Goal: Task Accomplishment & Management: Use online tool/utility

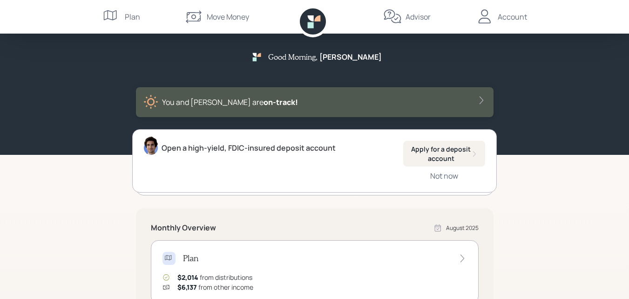
click at [512, 13] on div "Account" at bounding box center [512, 16] width 29 height 11
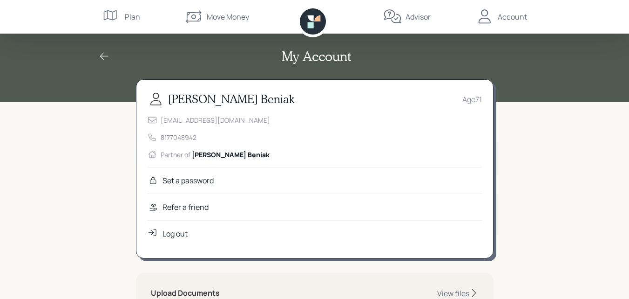
click at [122, 14] on div "Plan" at bounding box center [121, 17] width 38 height 34
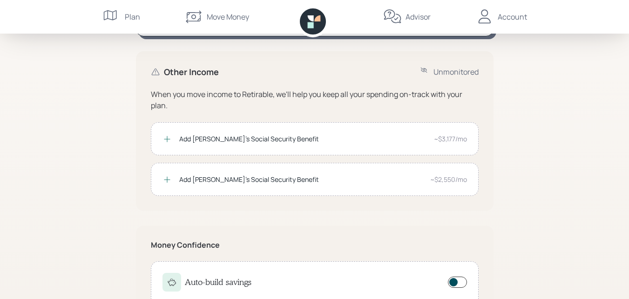
scroll to position [166, 0]
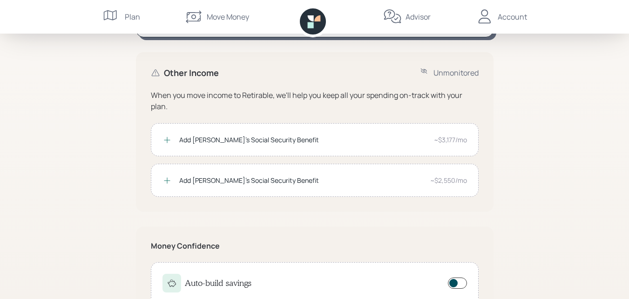
click at [210, 15] on div "Move Money" at bounding box center [228, 16] width 42 height 11
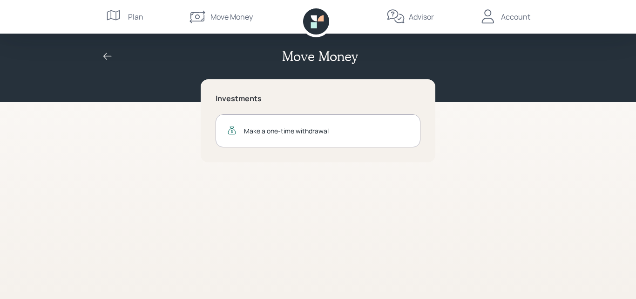
click at [515, 14] on div "Account" at bounding box center [515, 16] width 29 height 11
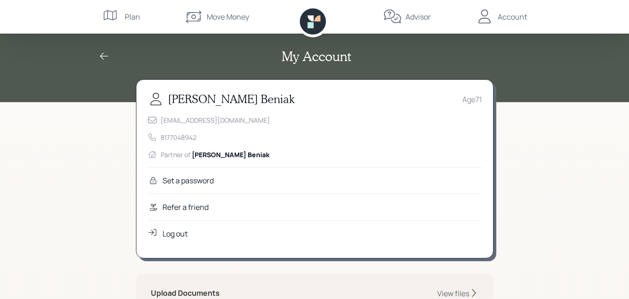
click at [233, 11] on div "Move Money" at bounding box center [216, 17] width 65 height 34
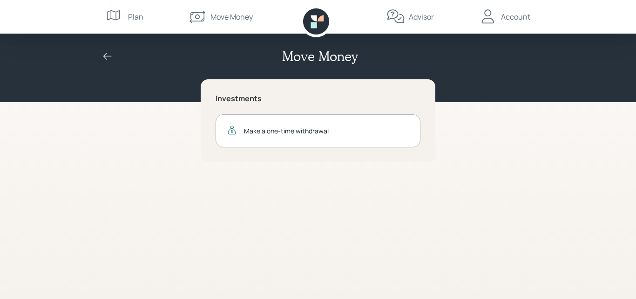
click at [139, 19] on div "Plan" at bounding box center [135, 16] width 15 height 11
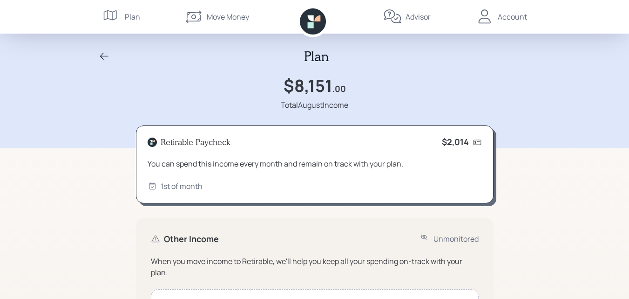
click at [408, 18] on div "Advisor" at bounding box center [418, 16] width 25 height 11
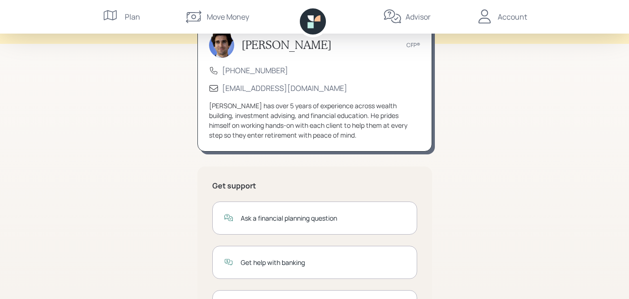
scroll to position [48, 0]
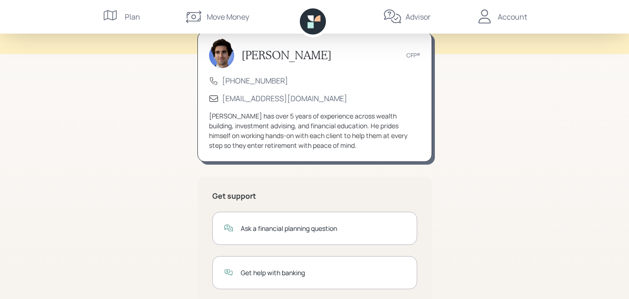
click at [214, 19] on div "Move Money" at bounding box center [228, 16] width 42 height 11
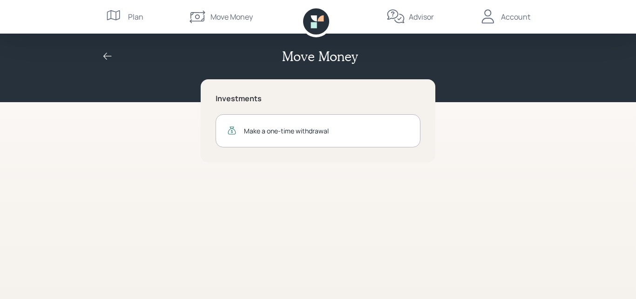
click at [510, 17] on div "Account" at bounding box center [515, 16] width 29 height 11
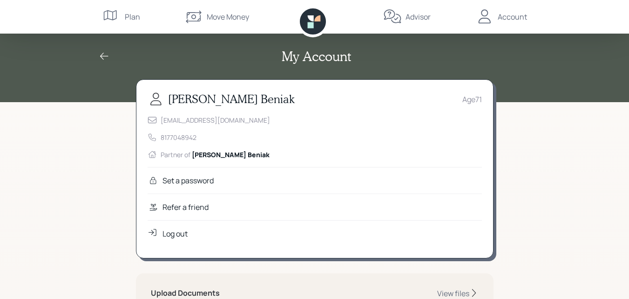
drag, startPoint x: 582, startPoint y: 153, endPoint x: 575, endPoint y: 161, distance: 10.3
click at [127, 15] on div "Plan" at bounding box center [132, 16] width 15 height 11
click at [317, 23] on icon at bounding box center [313, 21] width 26 height 26
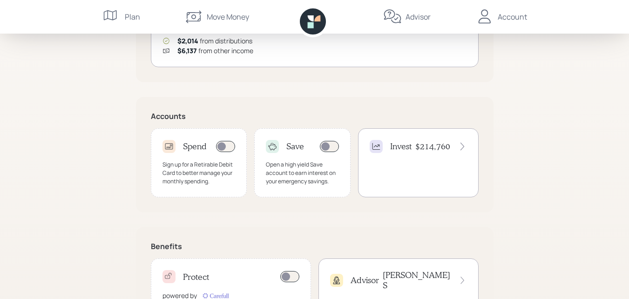
scroll to position [233, 0]
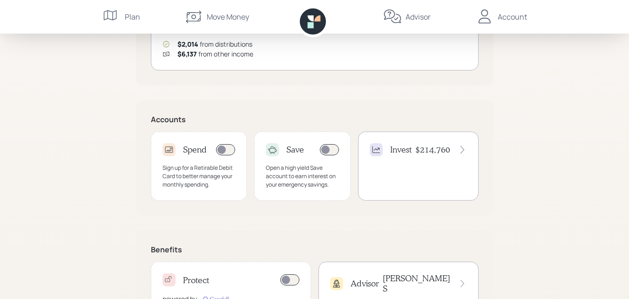
drag, startPoint x: 331, startPoint y: 131, endPoint x: 295, endPoint y: 117, distance: 38.3
click at [295, 117] on h5 "Accounts" at bounding box center [315, 119] width 328 height 9
click at [336, 147] on span at bounding box center [329, 149] width 19 height 11
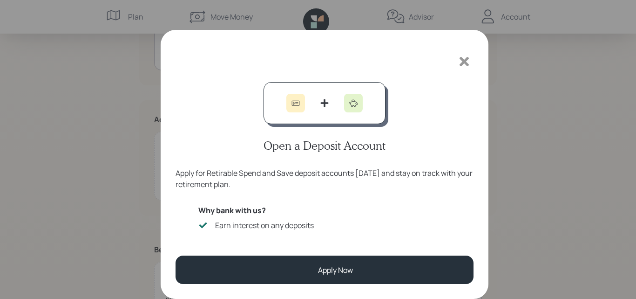
click at [466, 59] on icon at bounding box center [464, 61] width 9 height 9
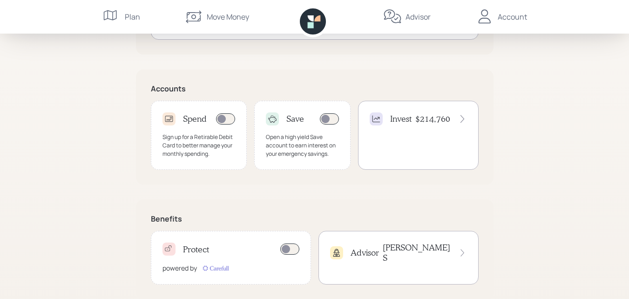
scroll to position [248, 0]
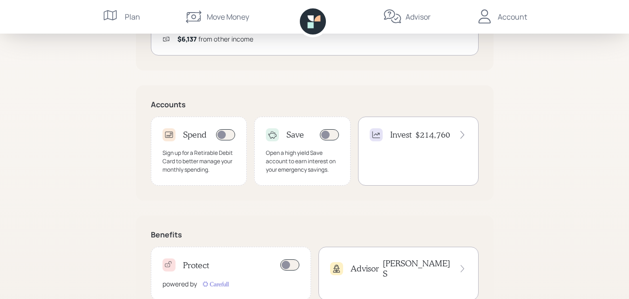
click at [211, 14] on div "Move Money" at bounding box center [228, 16] width 42 height 11
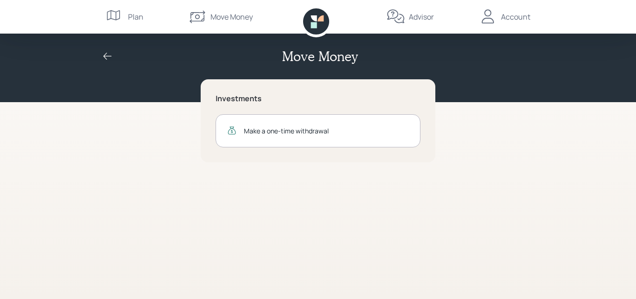
click at [268, 128] on div "Make a one-time withdrawal" at bounding box center [326, 131] width 165 height 10
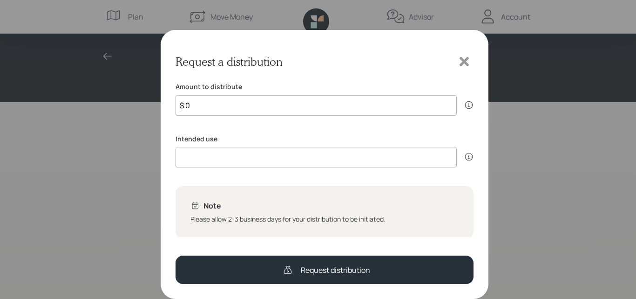
click at [220, 104] on input "$ 0" at bounding box center [316, 105] width 281 height 20
type input "$ 2,500"
click at [195, 159] on input at bounding box center [316, 157] width 281 height 20
type input "house repair"
click at [41, 196] on div "Request a distribution Amount to distribute $ 2,500 Your advisor may reach out …" at bounding box center [318, 149] width 636 height 299
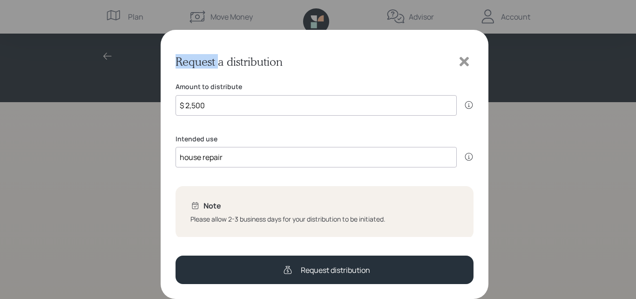
click at [41, 196] on div "Request a distribution Amount to distribute $ 2,500 Your advisor may reach out …" at bounding box center [318, 149] width 636 height 299
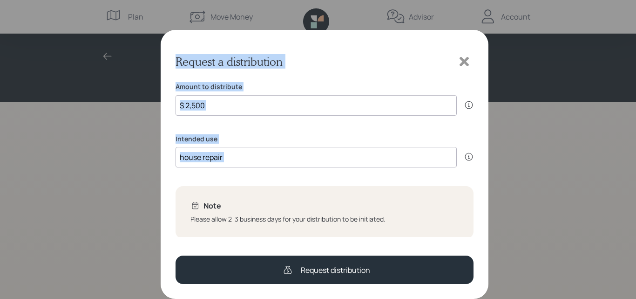
click at [180, 190] on div "Request a distribution Amount to distribute $ 2,500 Your advisor may reach out …" at bounding box center [318, 149] width 636 height 299
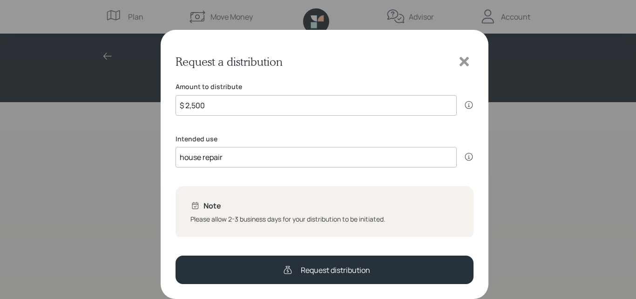
click at [262, 188] on div "Note Please allow 2-3 business days for your distribution to be initiated." at bounding box center [325, 212] width 298 height 53
drag, startPoint x: 192, startPoint y: 103, endPoint x: 224, endPoint y: 105, distance: 31.2
click at [224, 105] on input "$ 2,500" at bounding box center [316, 103] width 281 height 20
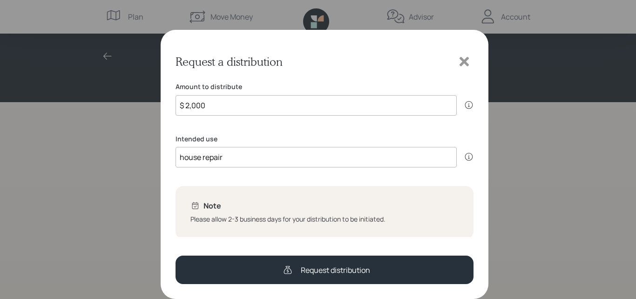
type input "$ 2,000"
click at [224, 156] on input "house repair" at bounding box center [316, 157] width 281 height 20
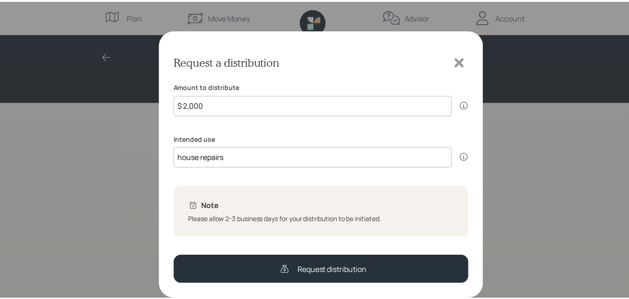
scroll to position [2, 0]
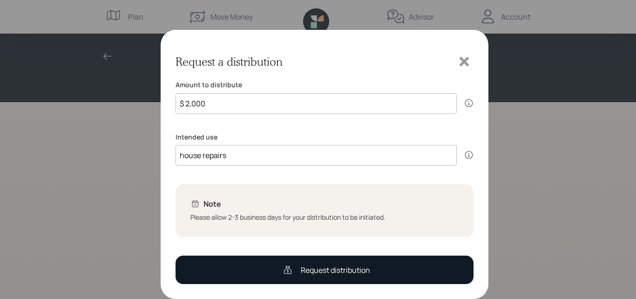
type input "house repairs"
click at [332, 271] on div "Request distribution" at bounding box center [335, 269] width 69 height 11
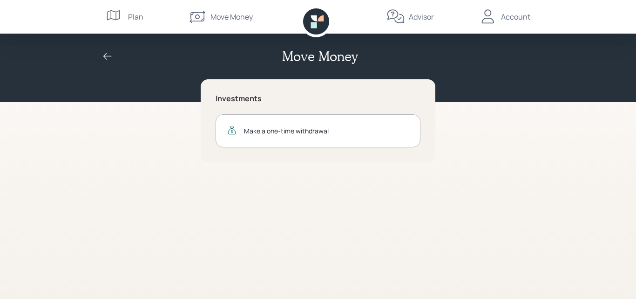
click at [109, 54] on icon at bounding box center [107, 56] width 11 height 11
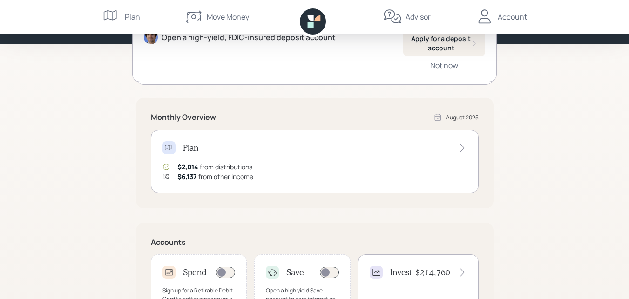
click at [219, 21] on div "Move Money" at bounding box center [228, 16] width 42 height 11
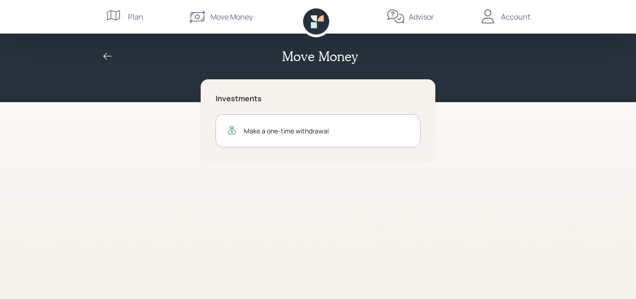
click at [516, 22] on div "Account" at bounding box center [515, 16] width 29 height 11
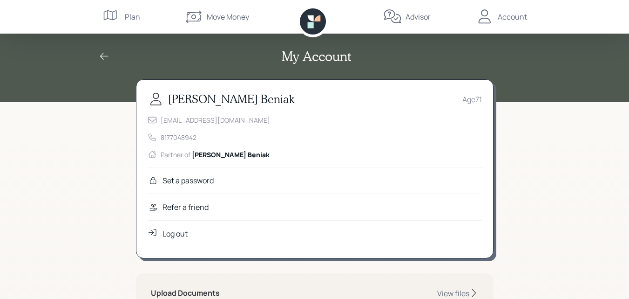
click at [123, 17] on div "Plan" at bounding box center [121, 17] width 38 height 34
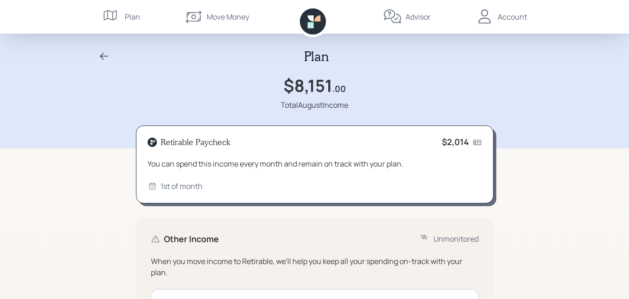
click at [224, 18] on div "Move Money" at bounding box center [228, 16] width 42 height 11
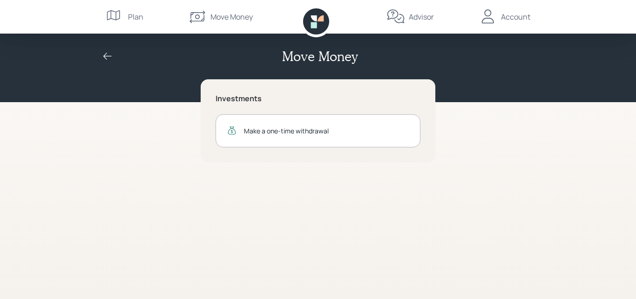
click at [511, 18] on div "Account" at bounding box center [515, 16] width 29 height 11
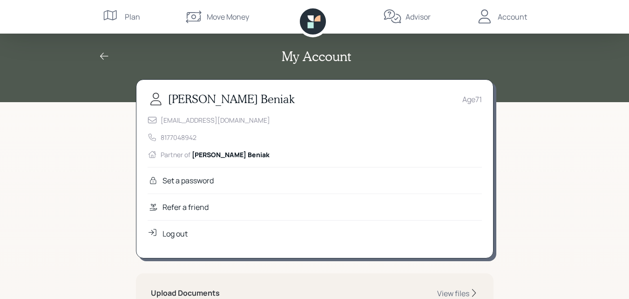
click at [116, 19] on icon at bounding box center [111, 16] width 19 height 19
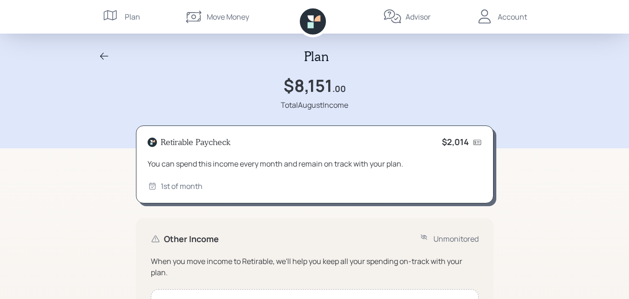
click at [316, 21] on icon at bounding box center [313, 21] width 26 height 26
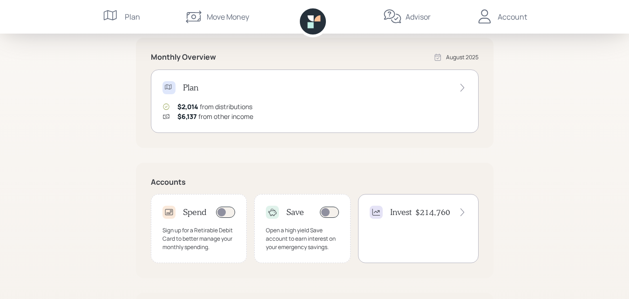
scroll to position [171, 0]
click at [125, 20] on div "Plan" at bounding box center [132, 16] width 15 height 11
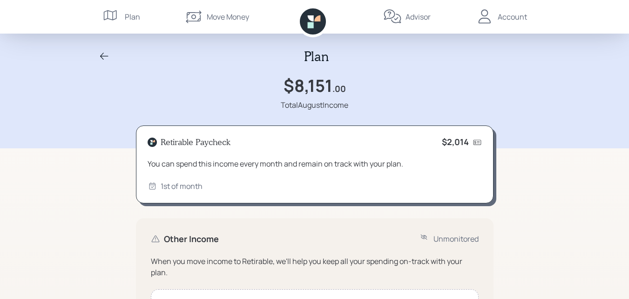
click at [115, 14] on icon at bounding box center [111, 16] width 19 height 19
click at [128, 14] on div "Plan" at bounding box center [132, 16] width 15 height 11
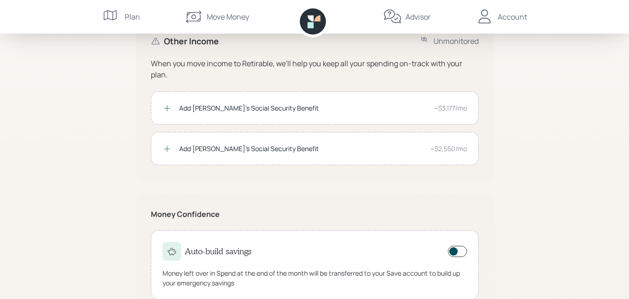
scroll to position [228, 0]
